Goal: Check status: Check status

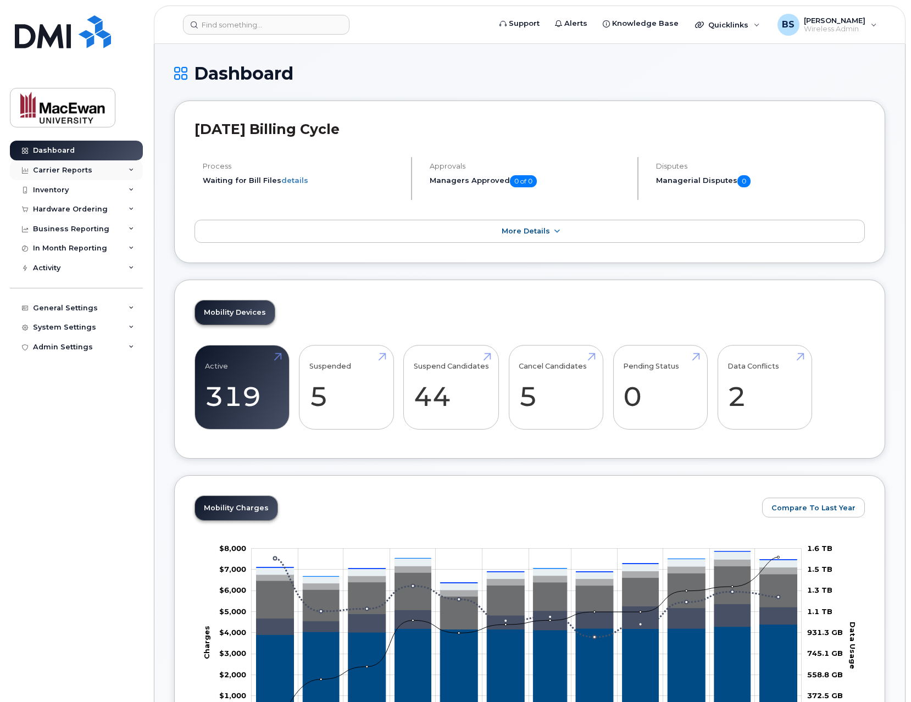
click at [100, 169] on div "Carrier Reports" at bounding box center [76, 170] width 133 height 20
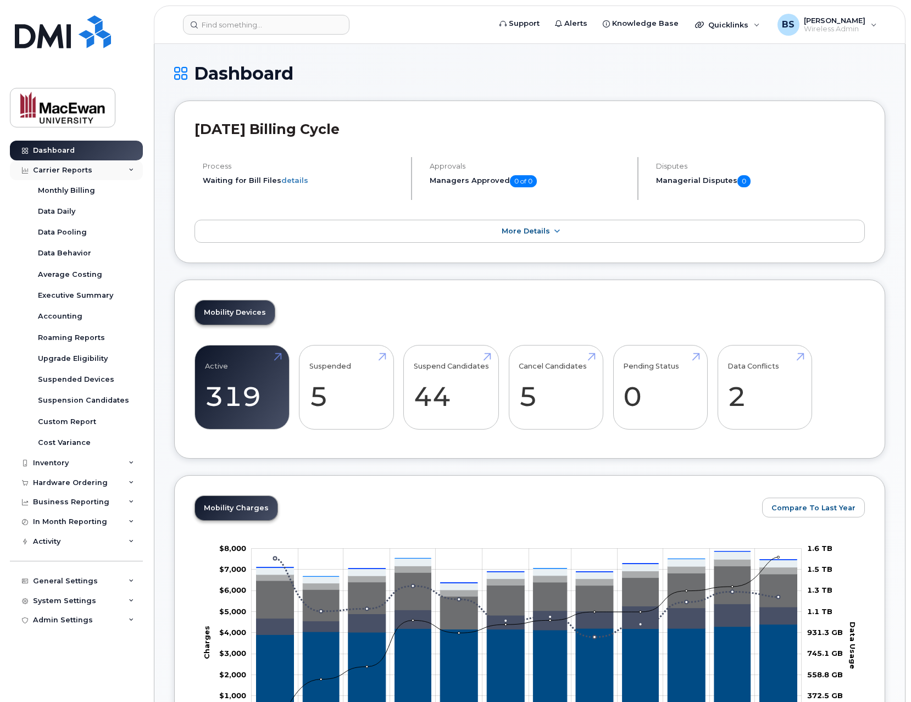
click at [86, 173] on div "Carrier Reports" at bounding box center [62, 170] width 59 height 9
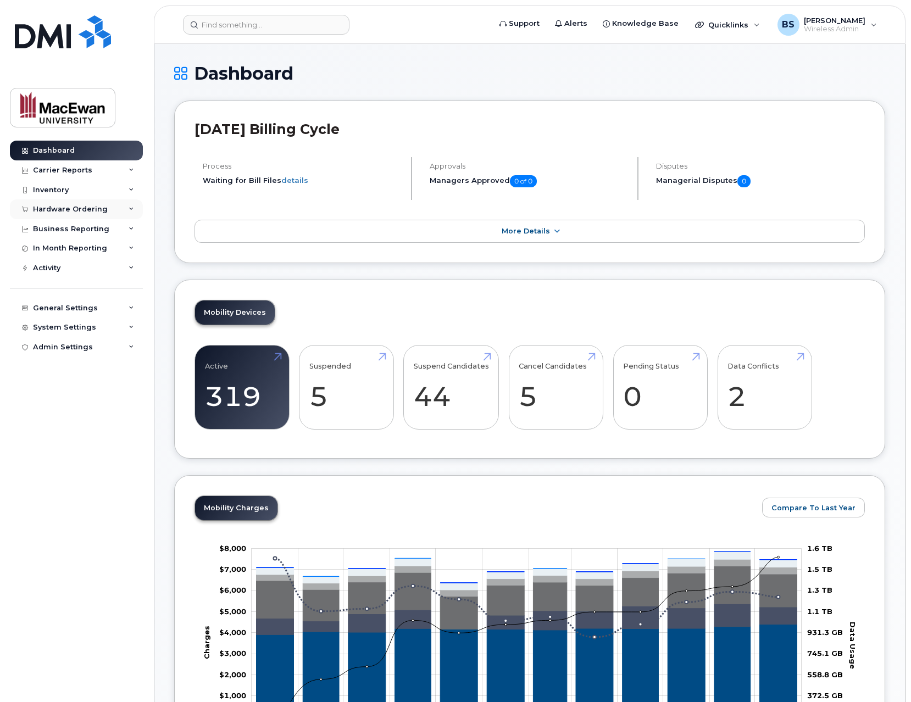
click at [80, 201] on div "Hardware Ordering" at bounding box center [76, 209] width 133 height 20
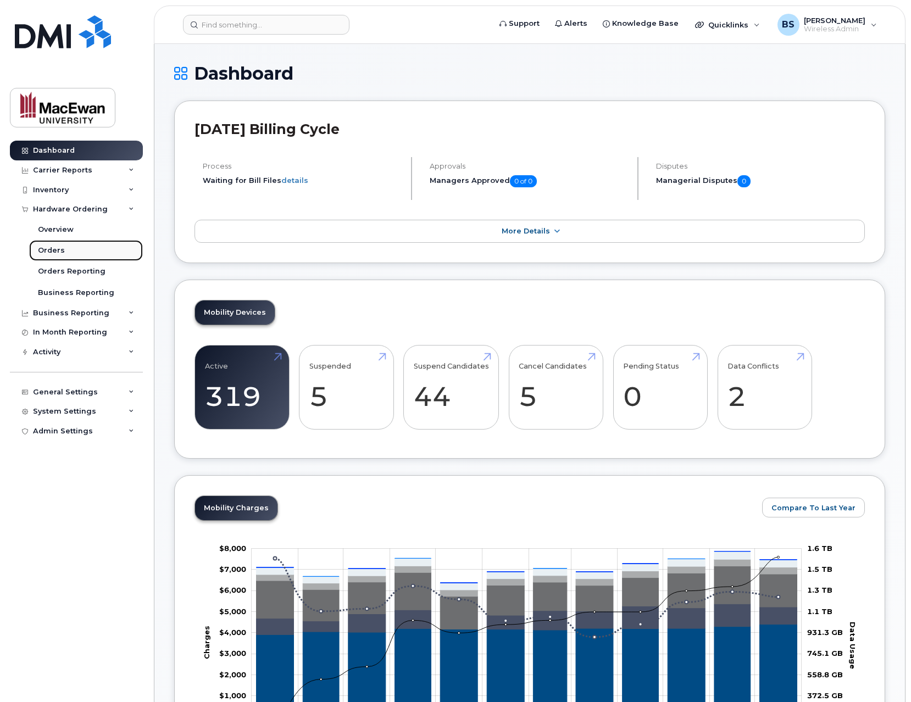
click at [69, 243] on link "Orders" at bounding box center [86, 250] width 114 height 21
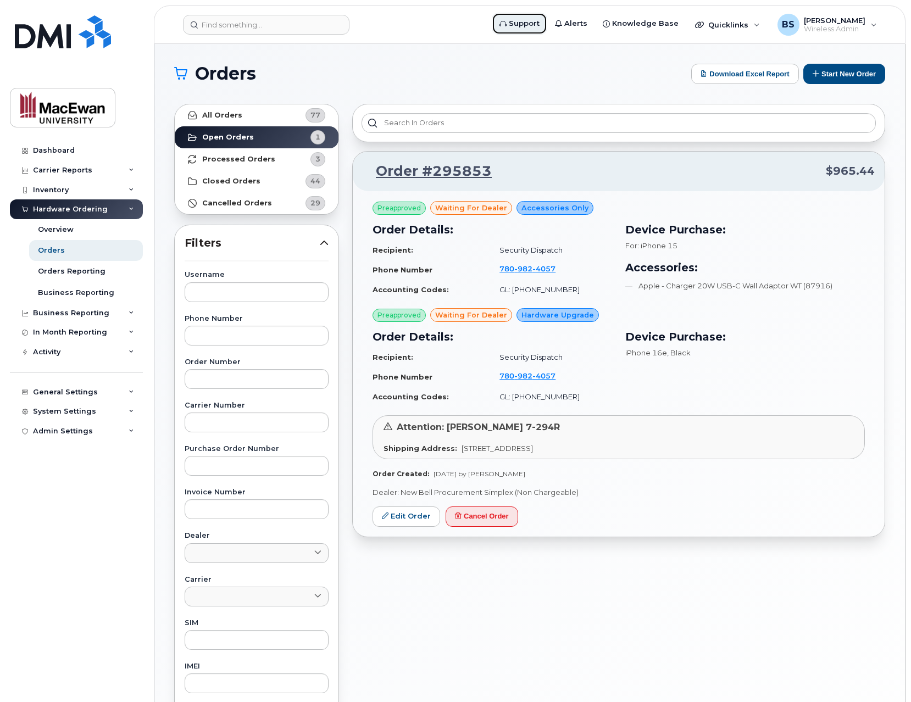
click at [540, 28] on span "Support" at bounding box center [524, 23] width 31 height 11
click at [224, 157] on strong "Processed Orders" at bounding box center [238, 159] width 73 height 9
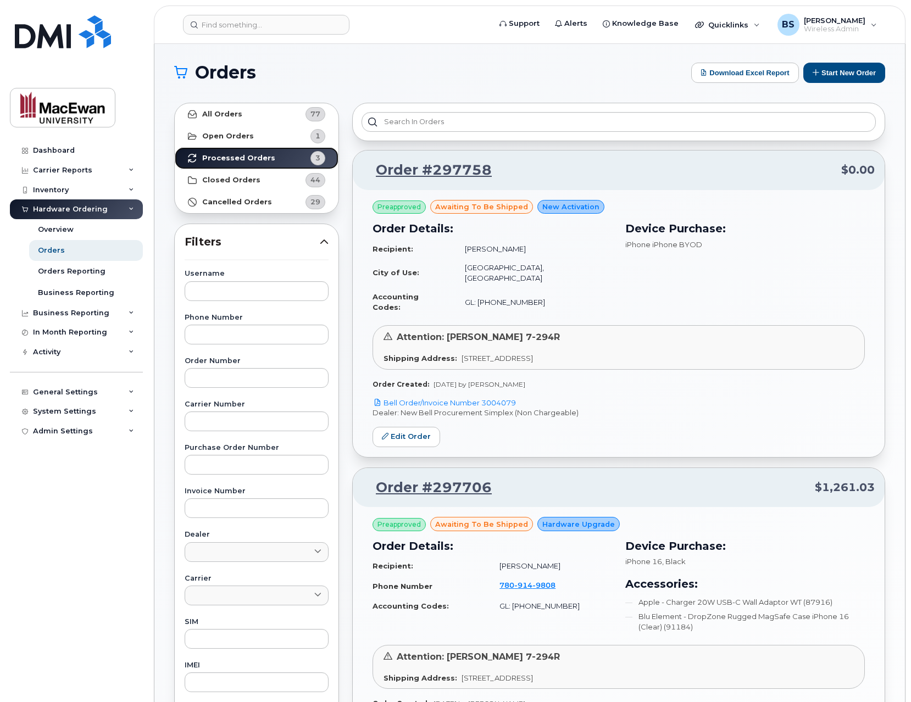
scroll to position [1, 0]
drag, startPoint x: 494, startPoint y: 172, endPoint x: 430, endPoint y: 170, distance: 64.3
click at [430, 170] on p "Order #297758 $0.00" at bounding box center [619, 171] width 512 height 20
copy link "297758"
drag, startPoint x: 491, startPoint y: 465, endPoint x: 434, endPoint y: 468, distance: 57.2
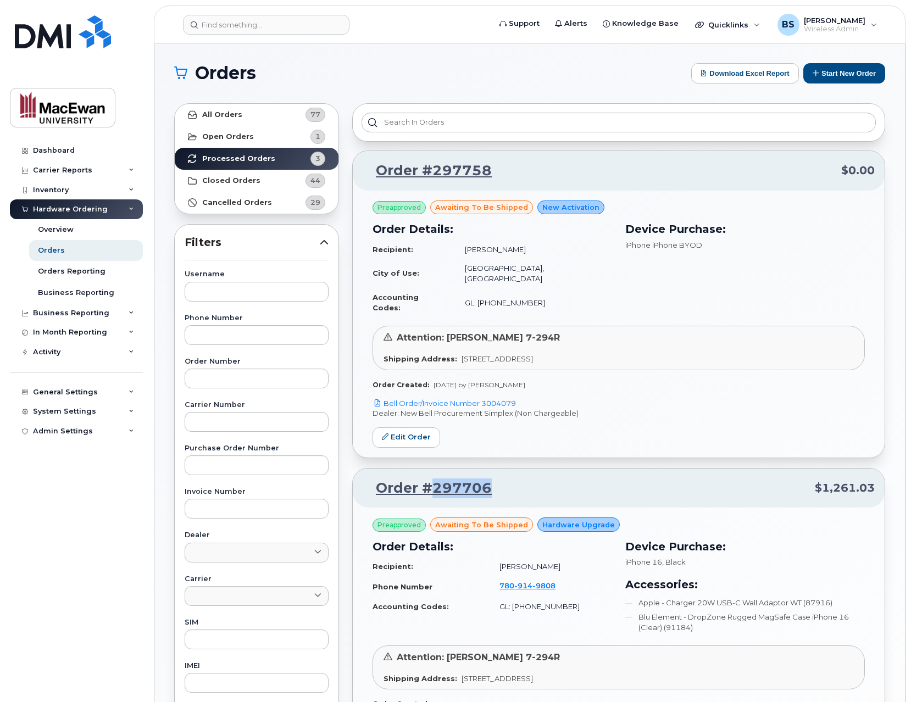
click at [434, 479] on p "Order #297706 $1,261.03" at bounding box center [619, 489] width 512 height 20
copy link "297706"
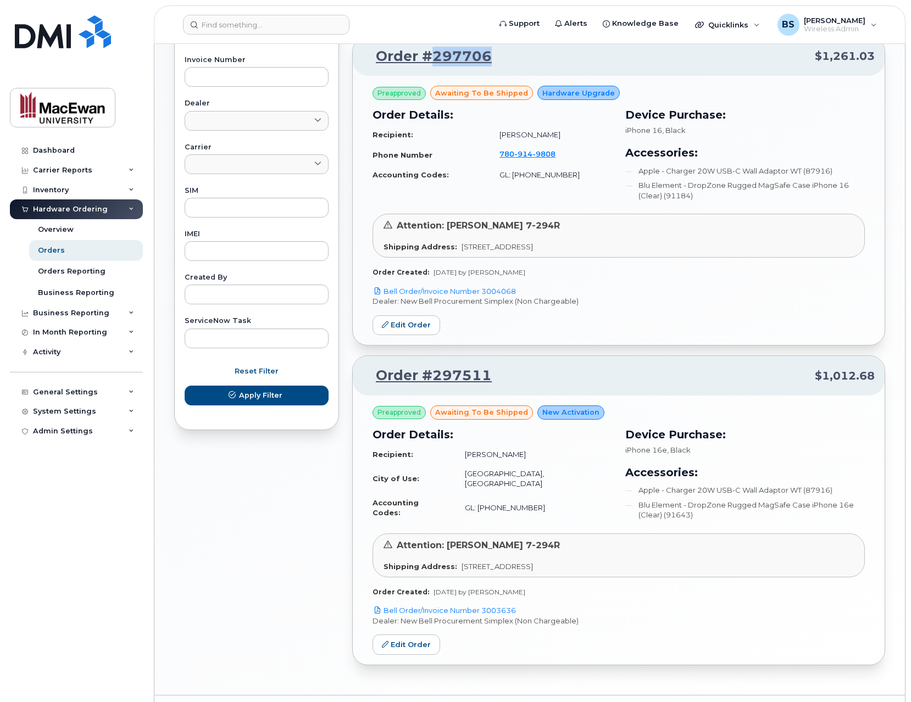
scroll to position [440, 0]
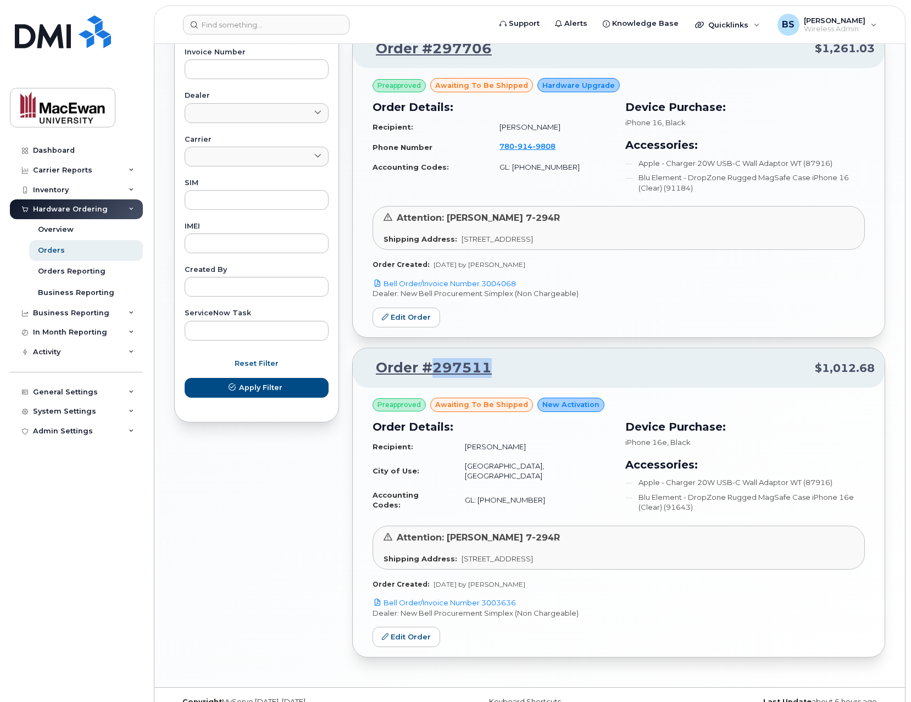
drag, startPoint x: 489, startPoint y: 346, endPoint x: 435, endPoint y: 346, distance: 53.9
click at [435, 358] on p "Order #297511 $1,012.68" at bounding box center [619, 368] width 512 height 20
copy link "297511"
